Goal: Transaction & Acquisition: Purchase product/service

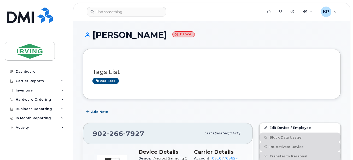
scroll to position [84, 0]
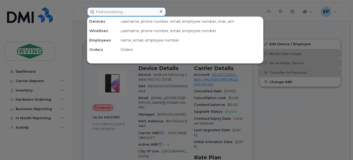
click at [149, 10] on input at bounding box center [126, 11] width 79 height 9
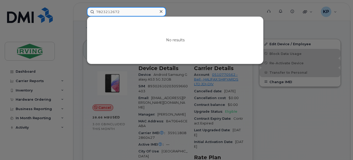
type input "7823212672"
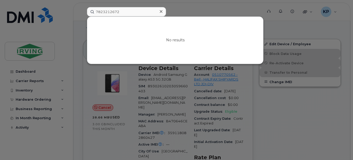
click at [163, 12] on div at bounding box center [161, 12] width 8 height 8
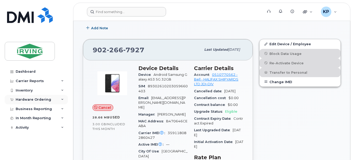
click at [50, 101] on div "Hardware Ordering" at bounding box center [36, 99] width 63 height 9
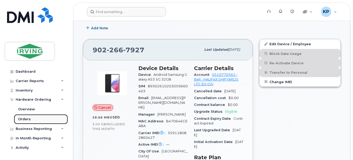
click at [30, 117] on link "Orders" at bounding box center [41, 119] width 54 height 10
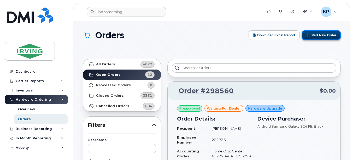
click at [315, 32] on button "Start New Order" at bounding box center [321, 35] width 39 height 10
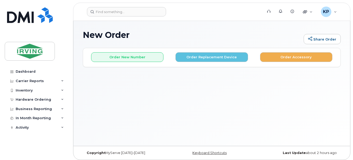
scroll to position [2, 0]
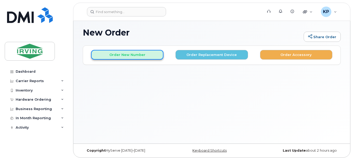
click at [153, 54] on button "Order New Number" at bounding box center [127, 55] width 72 height 10
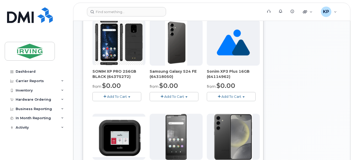
scroll to position [193, 0]
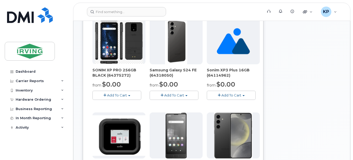
drag, startPoint x: 352, startPoint y: 72, endPoint x: 355, endPoint y: 66, distance: 7.1
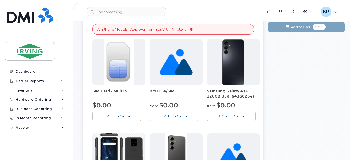
drag, startPoint x: 354, startPoint y: 41, endPoint x: 256, endPoint y: 31, distance: 98.6
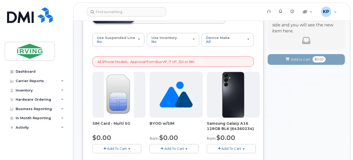
scroll to position [48, 0]
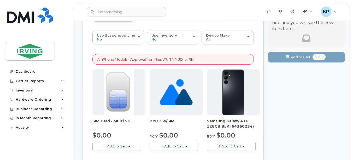
click at [125, 146] on span "Add To Cart" at bounding box center [117, 146] width 20 height 4
click at [129, 155] on link "$0.00 - New Activation" at bounding box center [119, 155] width 50 height 7
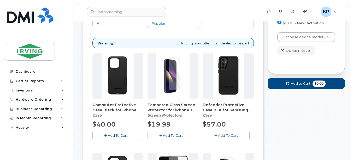
scroll to position [65, 0]
click at [311, 85] on button "Add to Cart $0.00" at bounding box center [306, 83] width 77 height 11
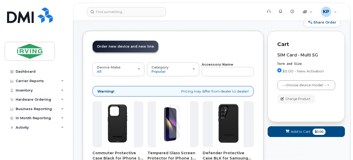
scroll to position [18, 0]
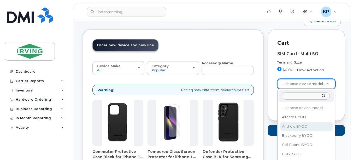
select select "2422"
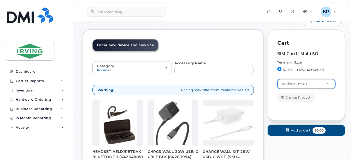
click at [318, 130] on span "$0.00" at bounding box center [319, 130] width 13 height 6
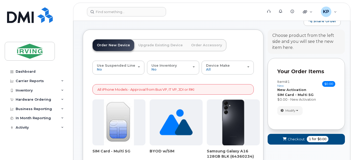
click at [341, 58] on form "Your Order Items Item #1 new $0.00 Accessories Only SIM Only Activation New Act…" at bounding box center [306, 103] width 77 height 91
click at [127, 112] on img at bounding box center [119, 122] width 30 height 46
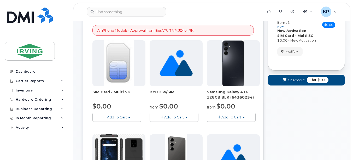
scroll to position [81, 0]
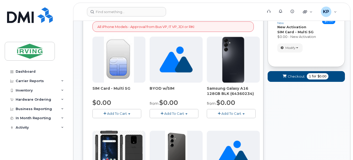
click at [129, 111] on button "Add To Cart" at bounding box center [116, 113] width 49 height 9
click at [116, 121] on link "$0.00 - New Activation" at bounding box center [119, 123] width 50 height 7
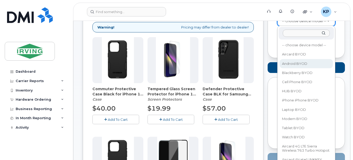
select select "2422"
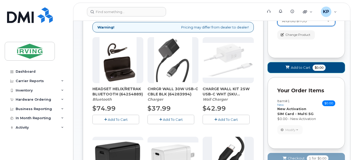
click at [304, 70] on button "Add to Cart $0.00" at bounding box center [306, 67] width 77 height 11
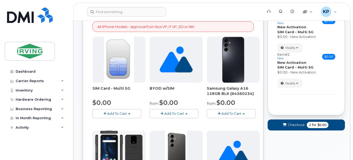
scroll to position [578, 0]
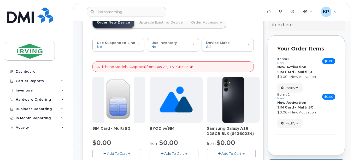
scroll to position [39, 0]
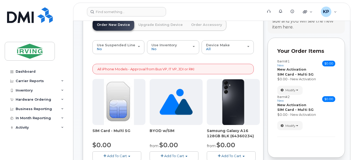
click at [122, 153] on button "Add To Cart" at bounding box center [116, 155] width 49 height 9
click at [106, 155] on span "button" at bounding box center [104, 155] width 3 height 3
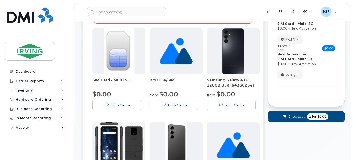
scroll to position [90, 0]
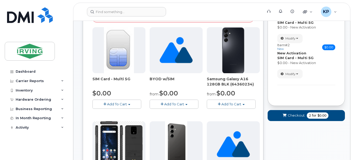
click at [110, 102] on span "Add To Cart" at bounding box center [117, 104] width 20 height 4
click at [305, 114] on button "Checkout 2 for $0.00" at bounding box center [306, 115] width 77 height 11
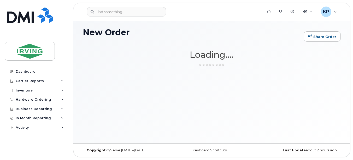
scroll to position [3, 0]
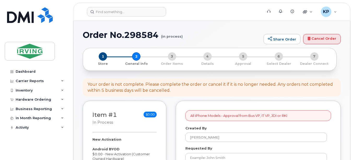
select select
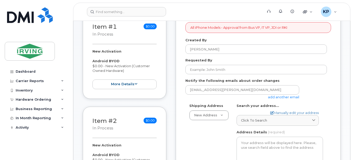
scroll to position [98, 0]
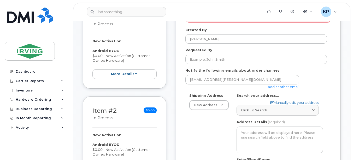
click at [265, 65] on form "All iPhone Models - Approval from Bus VP, IT VP, JDI or RKI Created By Karen Pe…" at bounding box center [258, 149] width 146 height 275
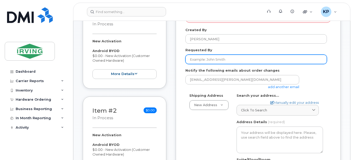
click at [265, 63] on input "Requested By" at bounding box center [256, 59] width 142 height 9
type input "[PERSON_NAME]"
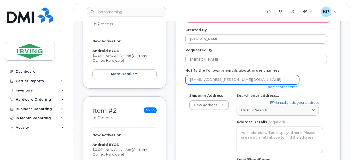
click at [228, 80] on input "perera.karen@jdirving.com" at bounding box center [242, 79] width 114 height 9
type input "35 Micmac Blvd"
type input "7826410759"
select select
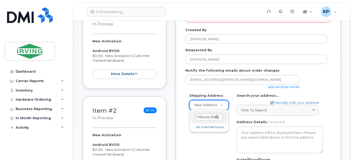
scroll to position [0, 0]
click at [217, 118] on div "35 Micmac Blvd" at bounding box center [209, 117] width 37 height 13
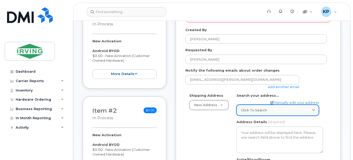
click at [266, 113] on link "Click to search" at bounding box center [278, 110] width 82 height 11
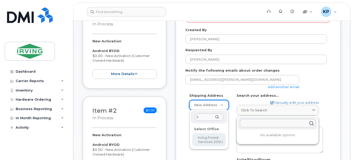
type input "35"
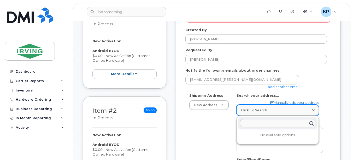
click at [255, 111] on span "Click to search" at bounding box center [254, 110] width 26 height 5
click at [274, 124] on input "text" at bounding box center [277, 123] width 75 height 8
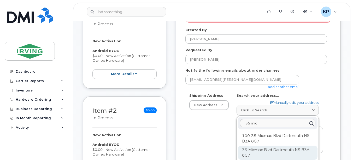
type input "35 mic"
click at [279, 149] on div "35 Micmac Blvd Dartmouth NS B3A 0G7" at bounding box center [278, 152] width 80 height 14
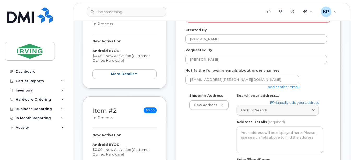
select select
type textarea "35 Micmac Blvd DARTMOUTH NS B3A 0G7 [GEOGRAPHIC_DATA]"
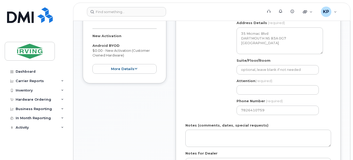
scroll to position [197, 0]
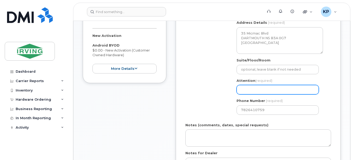
click at [292, 89] on input "Attention (required)" at bounding box center [278, 89] width 82 height 9
type input "[PERSON_NAME]"
select select
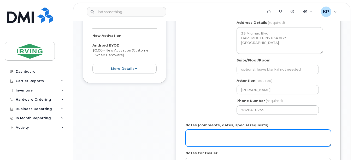
click at [288, 145] on textarea "Notes (comments, dates, special requests)" at bounding box center [258, 137] width 146 height 17
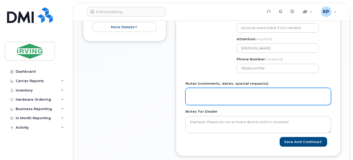
scroll to position [260, 0]
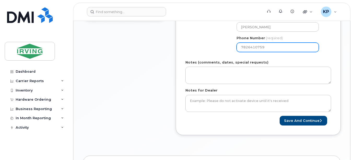
click at [278, 49] on input "7826410759" at bounding box center [278, 47] width 82 height 9
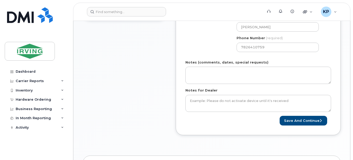
click at [298, 118] on button "Save and Continue" at bounding box center [304, 121] width 48 height 10
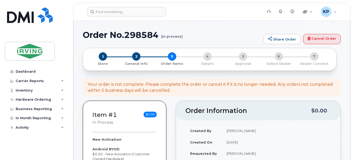
drag, startPoint x: 353, startPoint y: 19, endPoint x: 353, endPoint y: 40, distance: 21.7
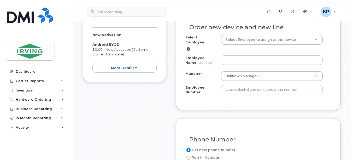
scroll to position [196, 0]
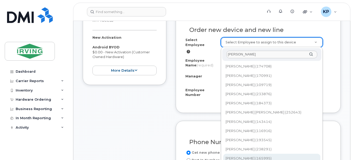
type input "[PERSON_NAME]"
type input "1484699"
type input "[PERSON_NAME]"
type input "165995"
type input "2375174"
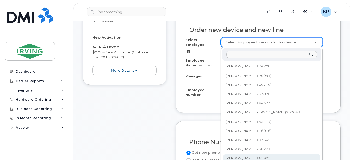
select select "1478777"
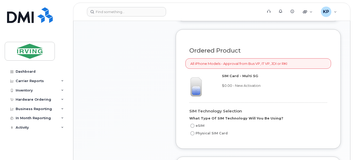
scroll to position [398, 0]
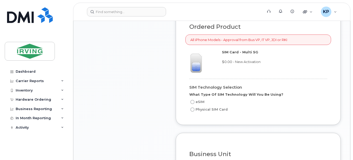
click at [213, 106] on label "Physical SIM Card" at bounding box center [208, 109] width 38 height 6
click at [195, 107] on input "Physical SIM Card" at bounding box center [192, 109] width 4 height 4
radio input "true"
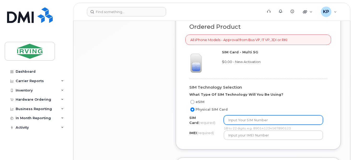
click at [261, 115] on input "text" at bounding box center [273, 119] width 99 height 9
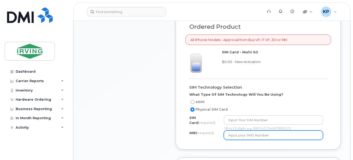
click at [278, 131] on input "text" at bounding box center [273, 134] width 99 height 9
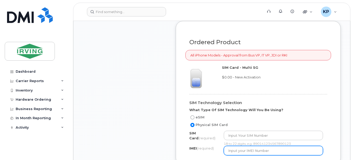
scroll to position [385, 0]
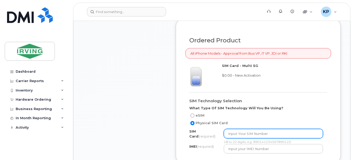
click at [260, 129] on input "text" at bounding box center [273, 133] width 99 height 9
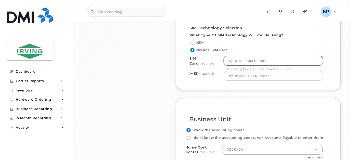
scroll to position [435, 0]
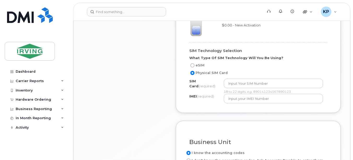
click at [194, 63] on input "eSIM" at bounding box center [192, 65] width 4 height 4
radio input "true"
click at [194, 70] on label "Physical SIM Card" at bounding box center [208, 73] width 38 height 6
click at [194, 71] on input "Physical SIM Card" at bounding box center [192, 73] width 4 height 4
radio input "true"
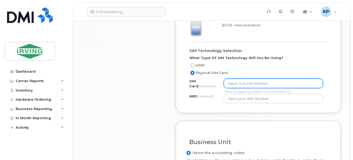
click at [234, 79] on input "text" at bounding box center [273, 83] width 99 height 9
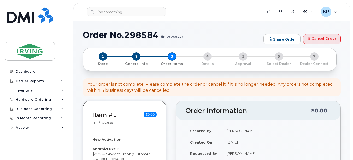
scroll to position [3, 0]
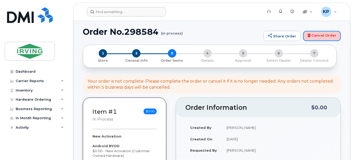
click at [329, 35] on link "Cancel Order" at bounding box center [322, 36] width 38 height 10
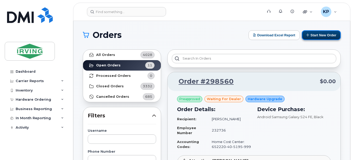
click at [316, 34] on button "Start New Order" at bounding box center [321, 35] width 39 height 10
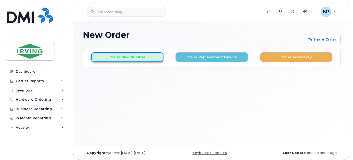
click at [146, 58] on button "Order New Number" at bounding box center [127, 57] width 72 height 10
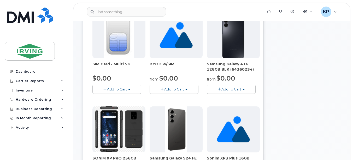
scroll to position [106, 0]
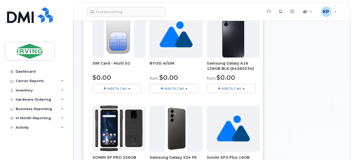
click at [112, 89] on span "Add To Cart" at bounding box center [117, 88] width 20 height 4
click at [107, 96] on link "$0.00 - New Activation" at bounding box center [119, 98] width 50 height 7
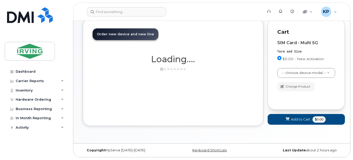
scroll to position [29, 0]
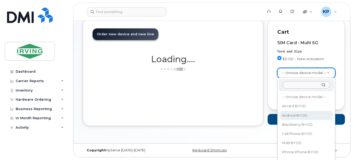
select select "2422"
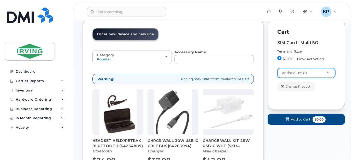
click at [299, 121] on span "Add to Cart" at bounding box center [301, 119] width 20 height 5
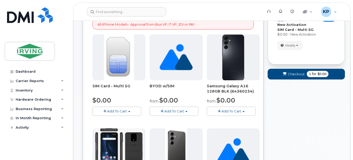
scroll to position [87, 0]
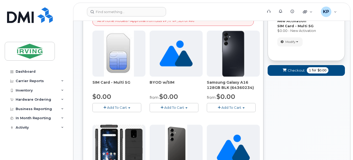
click at [116, 107] on span "Add To Cart" at bounding box center [117, 107] width 20 height 4
click at [111, 116] on link "$0.00 - New Activation" at bounding box center [119, 117] width 50 height 7
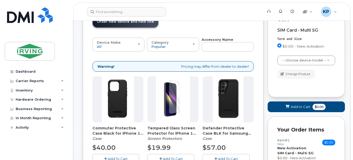
scroll to position [53, 0]
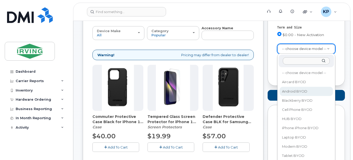
select select "2422"
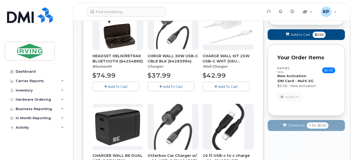
scroll to position [117, 0]
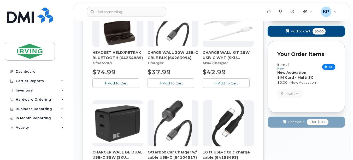
click at [317, 30] on span "$0.00" at bounding box center [319, 31] width 13 height 6
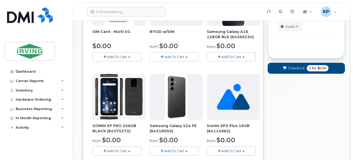
scroll to position [129, 0]
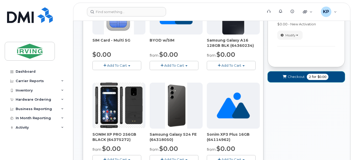
click at [310, 77] on span "2" at bounding box center [310, 76] width 2 height 5
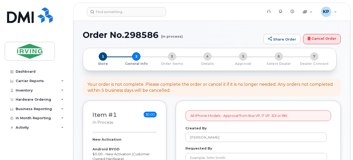
select select
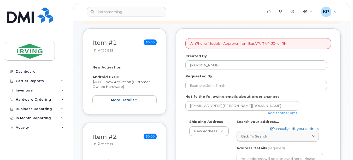
scroll to position [73, 0]
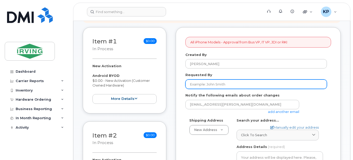
click at [249, 82] on input "Requested By" at bounding box center [256, 83] width 142 height 9
type input "[PERSON_NAME]"
type input "7826410759"
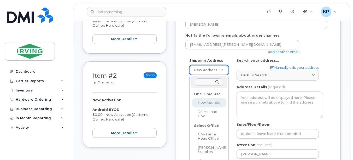
scroll to position [136, 0]
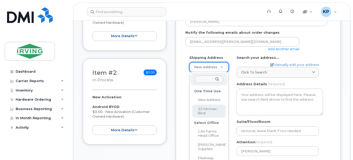
select select "35 Micmac Blvd"
type textarea "35 Micmac Blvd DARTMOUTH NS B3A 0G7 [GEOGRAPHIC_DATA]"
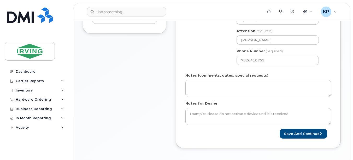
scroll to position [247, 0]
click at [309, 133] on button "Save and Continue" at bounding box center [304, 133] width 48 height 10
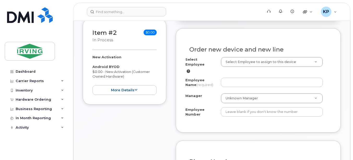
scroll to position [180, 0]
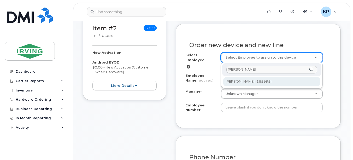
type input "[PERSON_NAME]"
type input "1484699"
type input "Emma Cloutier"
type input "165995"
type input "2375174"
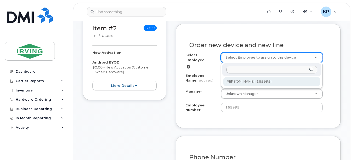
select select "1478777"
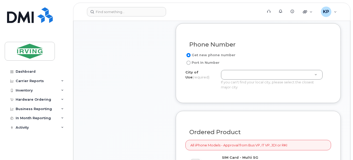
scroll to position [299, 0]
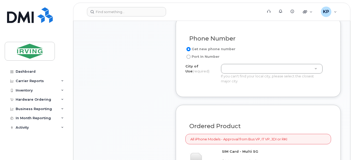
click at [214, 54] on label "Port In Number" at bounding box center [202, 57] width 34 height 6
click at [191, 55] on input "Port In Number" at bounding box center [188, 57] width 4 height 4
radio input "true"
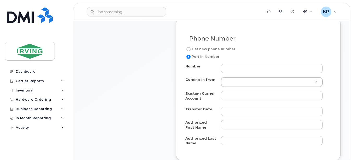
click at [214, 46] on label "Get new phone number" at bounding box center [210, 49] width 50 height 6
click at [191, 47] on input "Get new phone number" at bounding box center [188, 49] width 4 height 4
radio input "true"
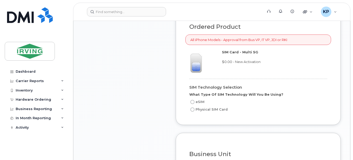
scroll to position [401, 0]
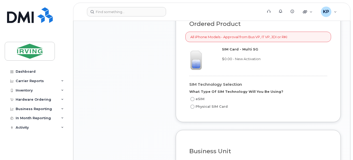
click at [351, 79] on body "Support Alerts Knowledge Base Quicklinks Suspend / Cancel Device Change SIM Car…" at bounding box center [176, 59] width 353 height 920
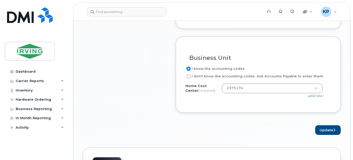
scroll to position [497, 0]
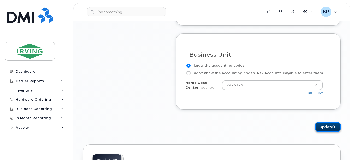
click at [321, 122] on button "Update" at bounding box center [328, 127] width 26 height 10
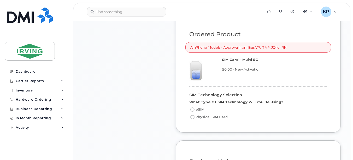
scroll to position [388, 0]
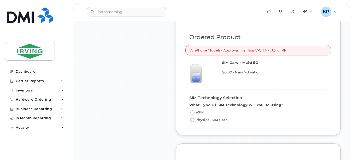
click at [220, 117] on label "Physical SIM Card" at bounding box center [208, 120] width 38 height 6
click at [195, 118] on input "Physical SIM Card" at bounding box center [192, 120] width 4 height 4
radio input "true"
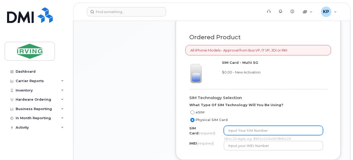
click at [274, 126] on input "text" at bounding box center [273, 130] width 99 height 9
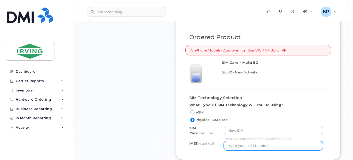
click at [258, 144] on input "text" at bounding box center [273, 145] width 99 height 9
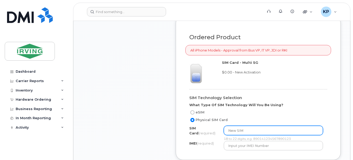
drag, startPoint x: 251, startPoint y: 128, endPoint x: 209, endPoint y: 125, distance: 42.7
click at [209, 126] on div "SIM Card (required) New SIM 18 to 22 digits, e.g. 890141234567890123" at bounding box center [258, 133] width 138 height 15
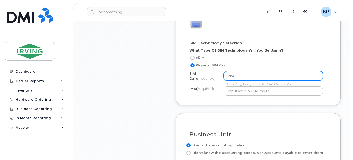
scroll to position [439, 0]
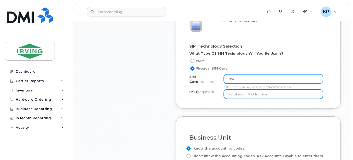
type input "N/A"
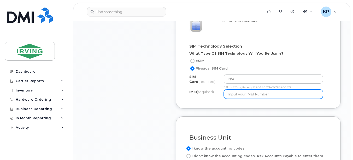
click at [261, 89] on input "text" at bounding box center [273, 93] width 99 height 9
type input "359938610778647"
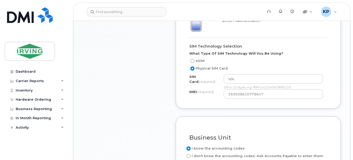
click at [352, 88] on body "Support Alerts Knowledge Base Quicklinks Suspend / Cancel Device Change SIM Car…" at bounding box center [176, 33] width 353 height 945
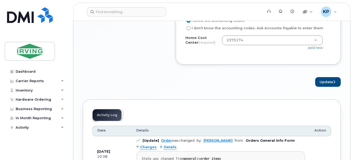
scroll to position [582, 0]
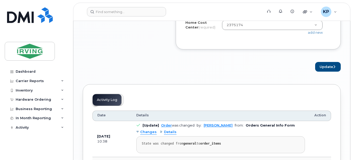
click at [329, 63] on button "Update" at bounding box center [328, 67] width 26 height 10
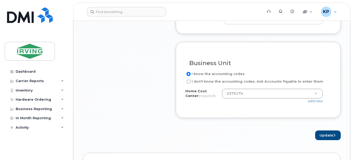
scroll to position [509, 0]
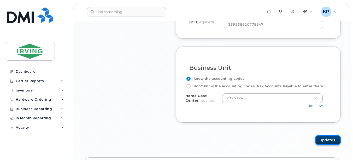
click at [328, 135] on button "Update" at bounding box center [328, 140] width 26 height 10
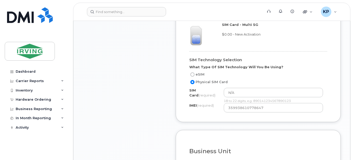
scroll to position [427, 0]
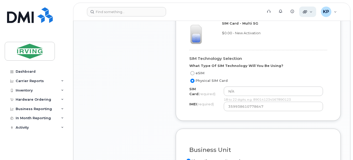
click at [310, 14] on div "Quicklinks" at bounding box center [307, 12] width 17 height 10
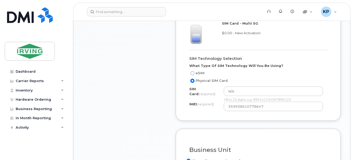
scroll to position [448, 0]
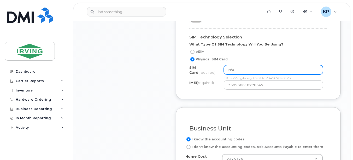
drag, startPoint x: 264, startPoint y: 60, endPoint x: 264, endPoint y: 63, distance: 3.7
click at [264, 63] on div "SIM Technology Selection What Type Of SIM Technology Will You Be Using? eSIM Ph…" at bounding box center [258, 56] width 146 height 65
drag, startPoint x: 264, startPoint y: 63, endPoint x: 219, endPoint y: 60, distance: 45.5
click at [219, 65] on div "SIM Card (required) N/A 18 to 22 digits, e.g. 890141234567890123" at bounding box center [258, 72] width 138 height 15
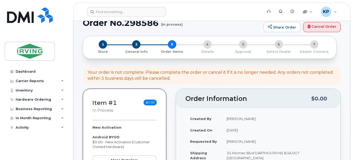
scroll to position [0, 0]
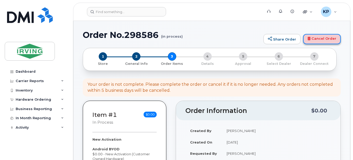
click at [309, 39] on icon at bounding box center [309, 38] width 3 height 3
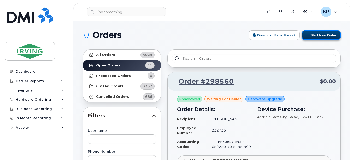
click at [317, 36] on button "Start New Order" at bounding box center [321, 35] width 39 height 10
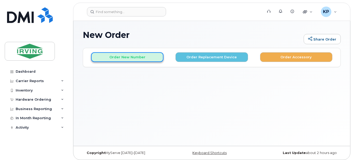
click at [146, 56] on button "Order New Number" at bounding box center [127, 57] width 72 height 10
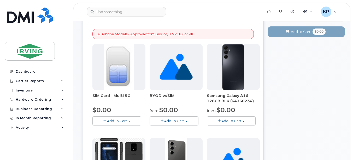
scroll to position [92, 0]
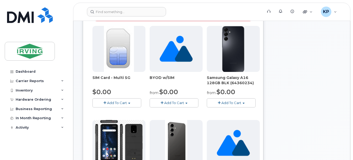
click at [176, 104] on span "Add To Cart" at bounding box center [174, 103] width 20 height 4
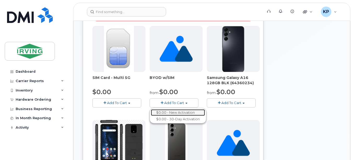
click at [182, 111] on link "$0.00 - New Activation" at bounding box center [178, 112] width 54 height 7
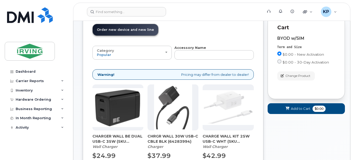
scroll to position [34, 0]
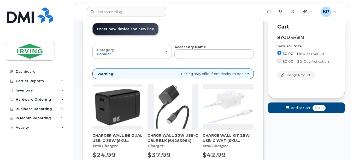
drag, startPoint x: 354, startPoint y: 57, endPoint x: 353, endPoint y: 8, distance: 49.1
drag, startPoint x: 353, startPoint y: 8, endPoint x: 307, endPoint y: 143, distance: 142.9
click at [319, 107] on span "$0.00" at bounding box center [319, 108] width 13 height 6
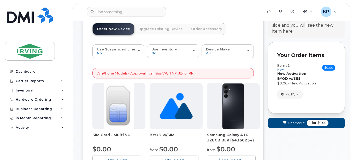
click at [182, 158] on span "Add To Cart" at bounding box center [174, 160] width 20 height 4
drag, startPoint x: 352, startPoint y: 28, endPoint x: 353, endPoint y: 23, distance: 5.3
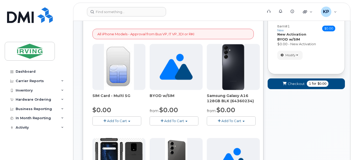
scroll to position [87, 0]
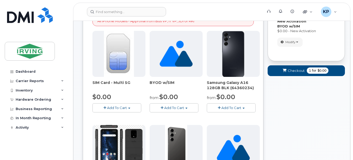
click at [176, 107] on span "Add To Cart" at bounding box center [174, 107] width 20 height 4
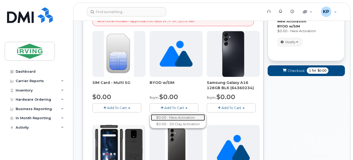
click at [188, 117] on link "$0.00 - New Activation" at bounding box center [178, 117] width 54 height 7
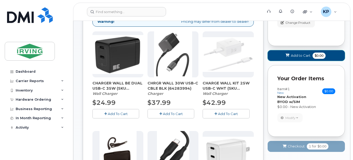
click at [308, 58] on span "Add to Cart" at bounding box center [301, 55] width 20 height 5
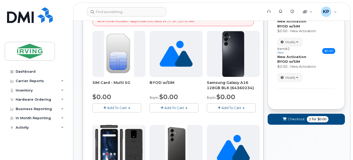
scroll to position [578, 0]
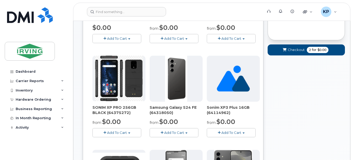
scroll to position [74, 0]
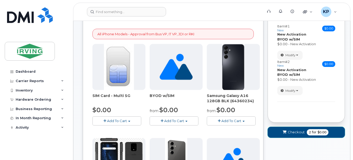
click at [304, 130] on button "Checkout 2 for $0.00" at bounding box center [306, 132] width 77 height 11
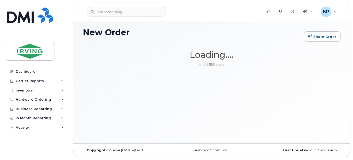
scroll to position [3, 0]
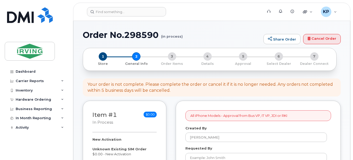
select select
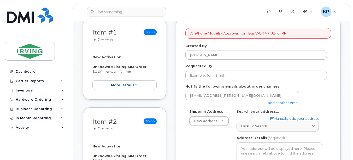
scroll to position [83, 0]
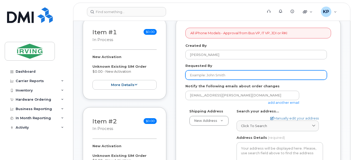
click at [294, 78] on input "Requested By" at bounding box center [256, 74] width 142 height 9
type input "[PERSON_NAME]"
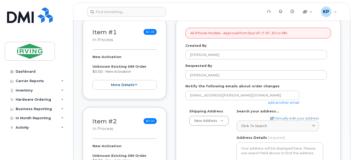
type input "[PERSON_NAME]"
type input "7826410759"
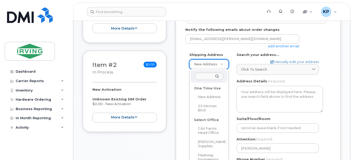
scroll to position [144, 0]
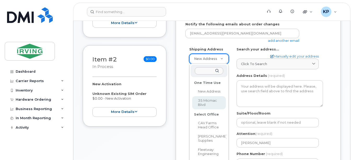
select select "35 Micmac Blvd"
type textarea "35 Micmac Blvd DARTMOUTH NS B3A 0G7 [GEOGRAPHIC_DATA]"
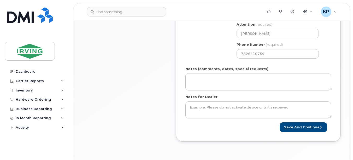
scroll to position [255, 0]
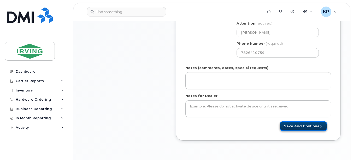
click at [305, 126] on button "Save and Continue" at bounding box center [304, 126] width 48 height 10
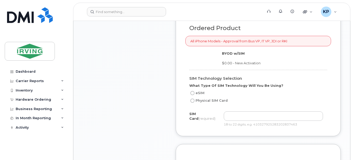
scroll to position [398, 0]
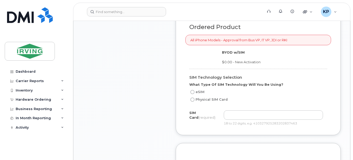
click at [201, 89] on label "eSIM" at bounding box center [196, 92] width 15 height 6
click at [195, 90] on input "eSIM" at bounding box center [192, 92] width 4 height 4
radio input "true"
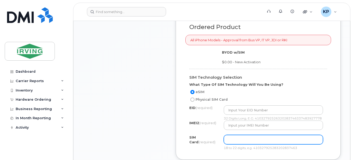
click at [252, 141] on input "text" at bounding box center [273, 139] width 99 height 9
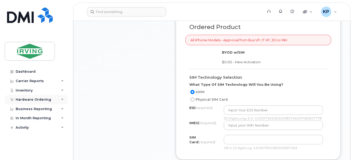
click at [57, 98] on div "Hardware Ordering" at bounding box center [36, 99] width 63 height 9
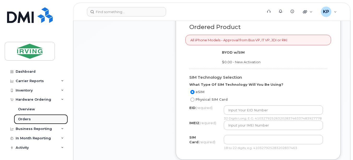
click at [27, 117] on div "Orders" at bounding box center [24, 119] width 13 height 5
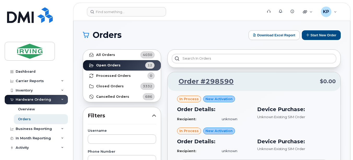
click at [207, 63] on div at bounding box center [253, 58] width 173 height 18
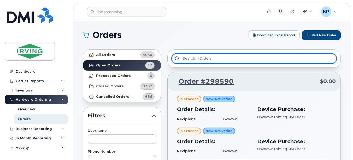
click at [205, 56] on input "text" at bounding box center [254, 58] width 164 height 9
type input "[PERSON_NAME]"
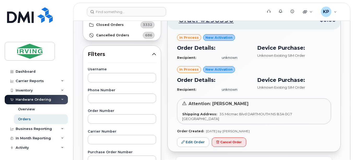
scroll to position [66, 0]
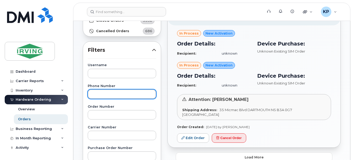
click at [120, 95] on input "text" at bounding box center [122, 93] width 68 height 9
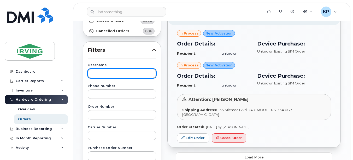
click at [123, 71] on input "text" at bounding box center [122, 73] width 68 height 9
type input "k"
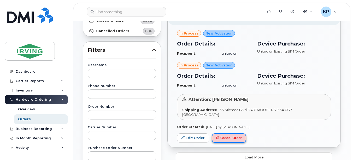
click at [222, 136] on button "Cancel Order" at bounding box center [229, 138] width 34 height 10
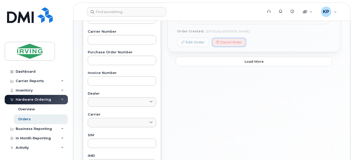
scroll to position [170, 0]
